Goal: Check status: Check status

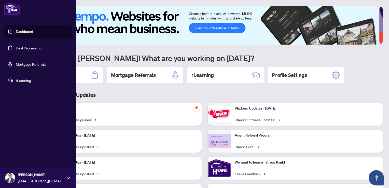
click at [23, 34] on link "Dashboard" at bounding box center [24, 31] width 17 height 5
click at [42, 49] on link "Deal Processing" at bounding box center [29, 48] width 26 height 5
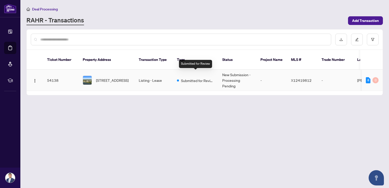
click at [198, 78] on span "Submitted for Review" at bounding box center [197, 81] width 33 height 6
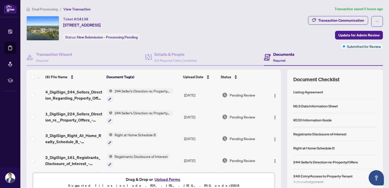
scroll to position [2, 0]
